Goal: Transaction & Acquisition: Download file/media

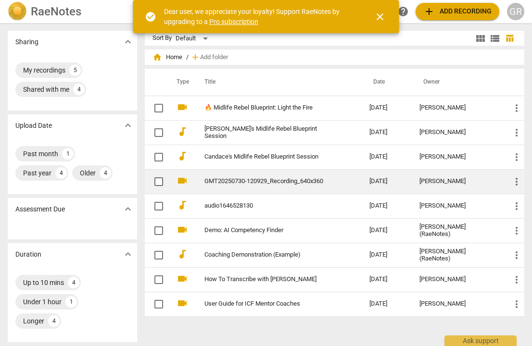
click at [254, 176] on td "GMT20250730-120929_Recording_640x360" at bounding box center [277, 181] width 169 height 25
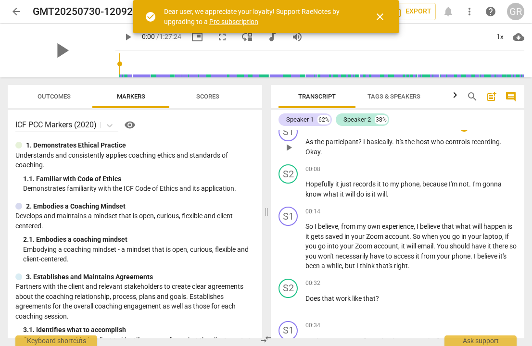
scroll to position [97, 0]
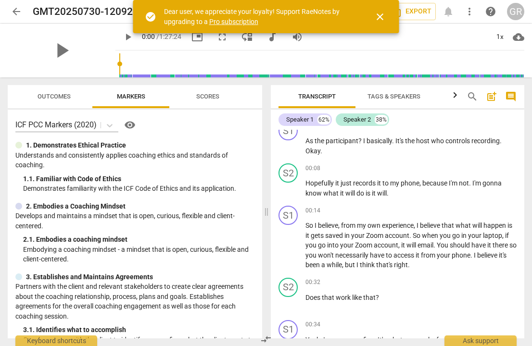
click at [19, 12] on span "arrow_back" at bounding box center [17, 12] width 12 height 12
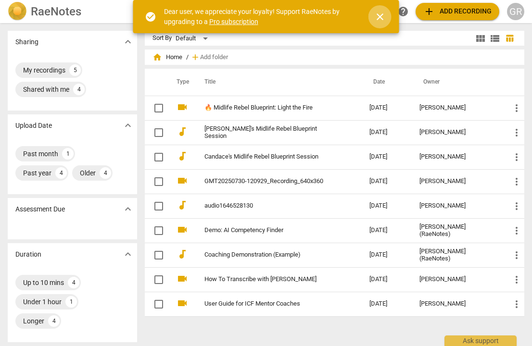
click at [384, 8] on button "close" at bounding box center [379, 16] width 23 height 23
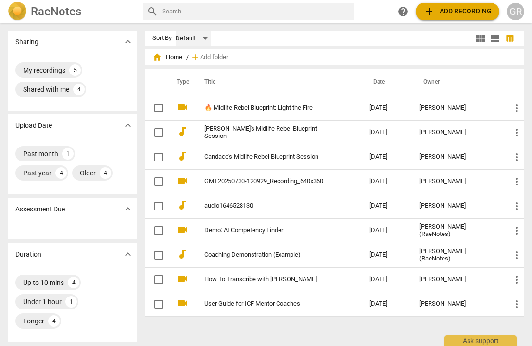
click at [204, 38] on div "Default" at bounding box center [194, 38] width 36 height 15
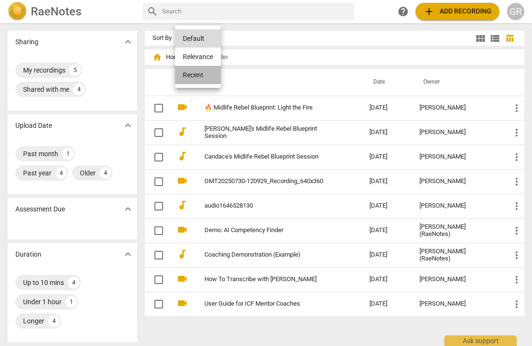
click at [194, 74] on li "Recent" at bounding box center [198, 75] width 46 height 18
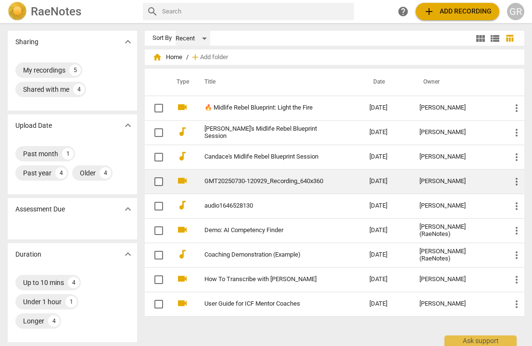
scroll to position [0, 0]
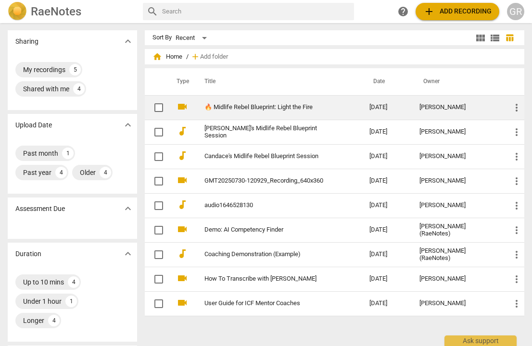
click at [303, 106] on link "🔥 Midlife Rebel Blueprint: Light the Fire" at bounding box center [269, 107] width 131 height 7
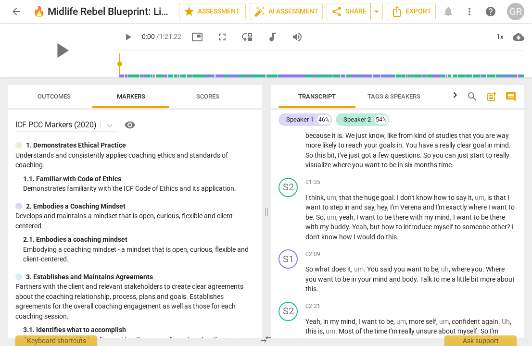
scroll to position [193, 0]
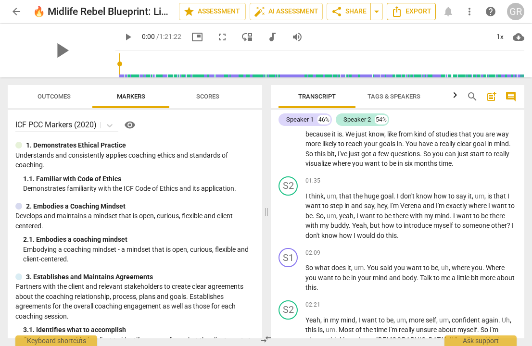
click at [415, 13] on span "Export" at bounding box center [411, 12] width 40 height 12
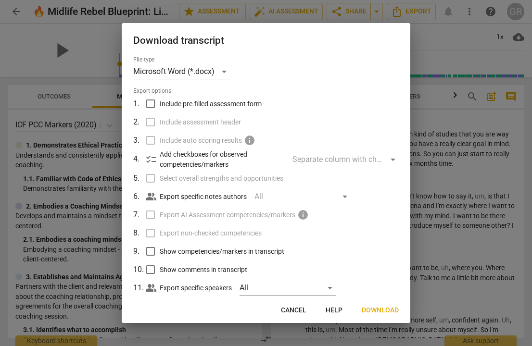
click at [372, 309] on span "Download" at bounding box center [380, 311] width 37 height 10
